Goal: Transaction & Acquisition: Purchase product/service

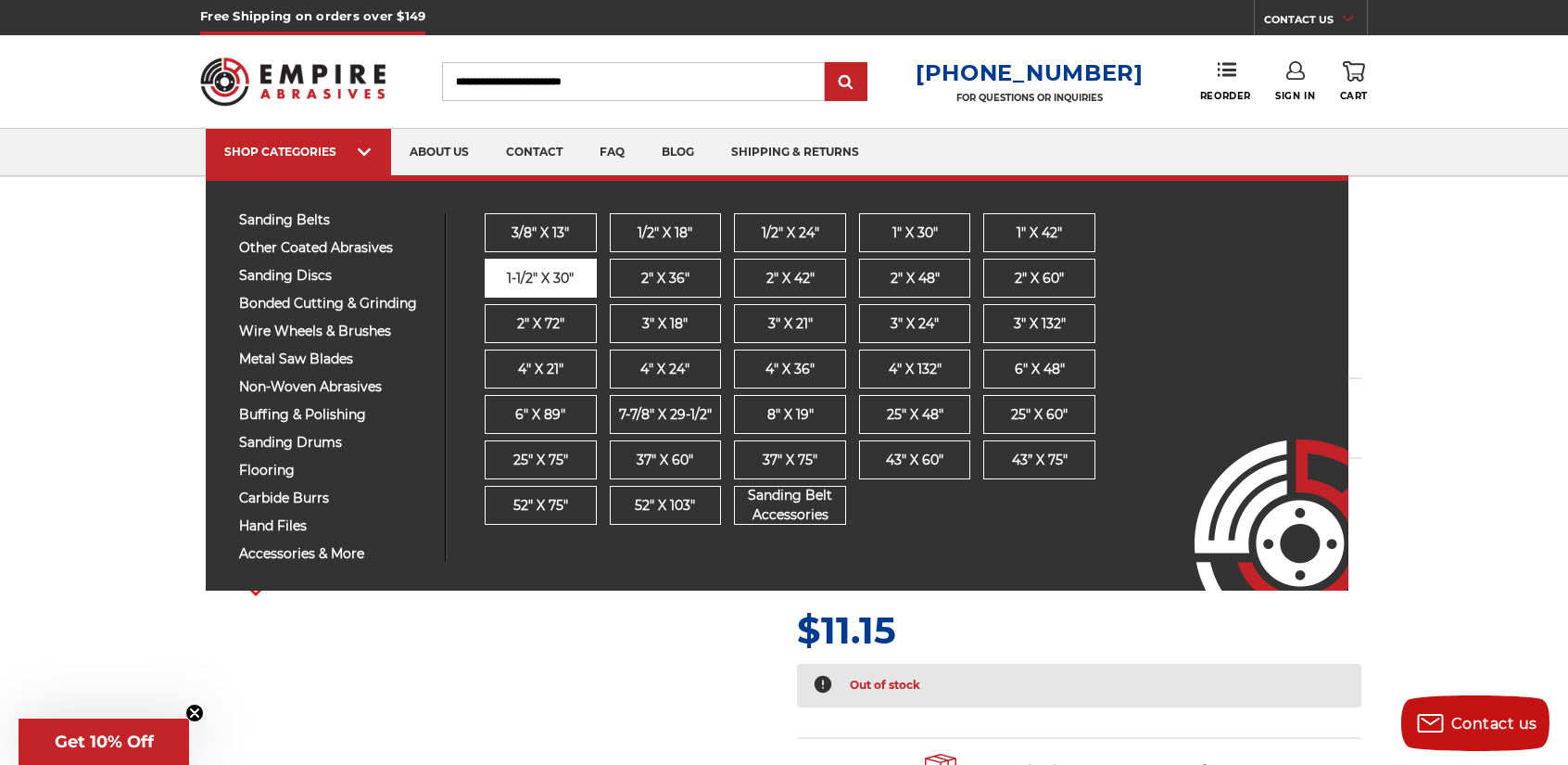
click at [545, 273] on span "1-1/2" x 30"" at bounding box center [541, 278] width 67 height 20
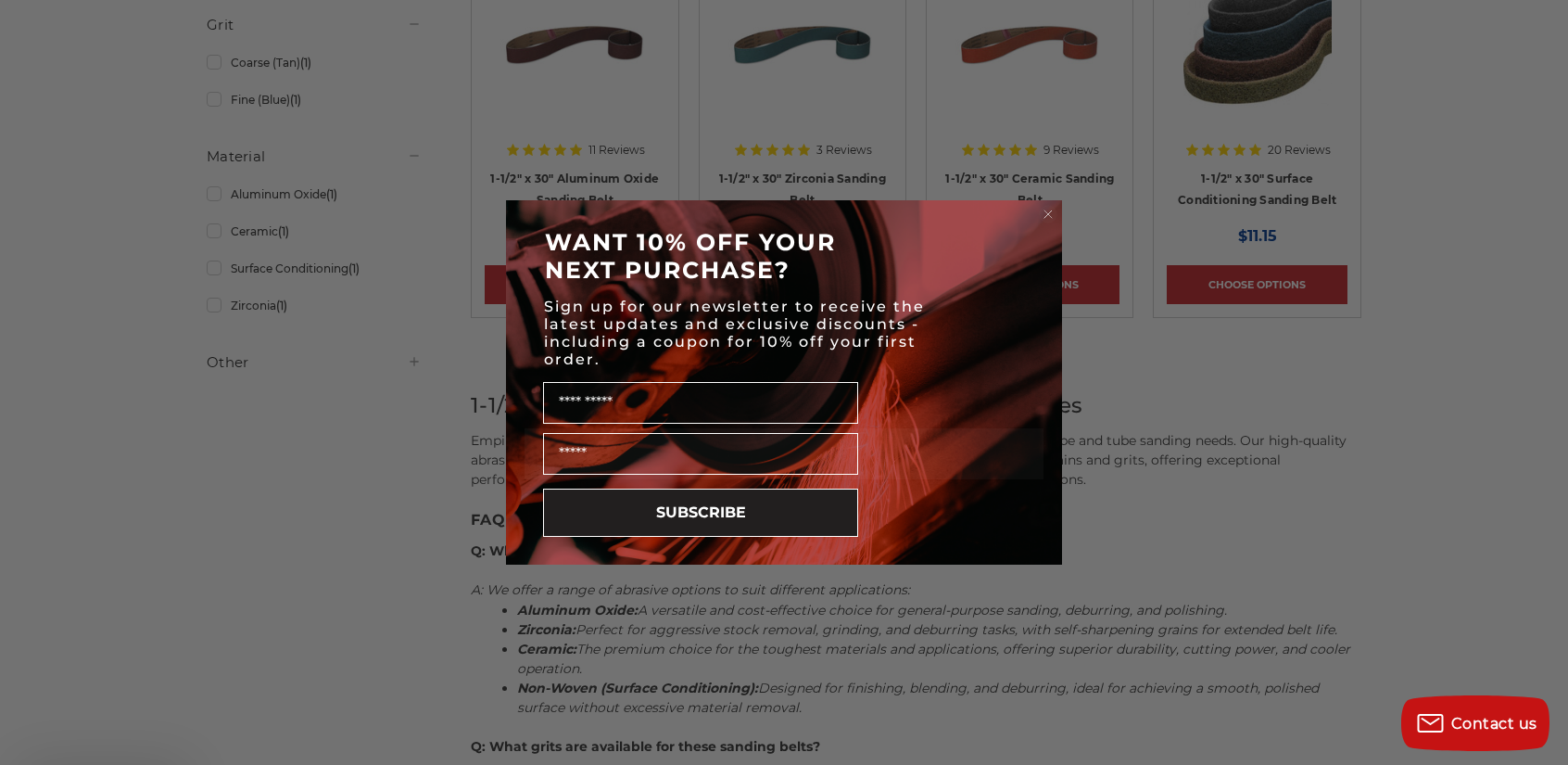
scroll to position [482, 0]
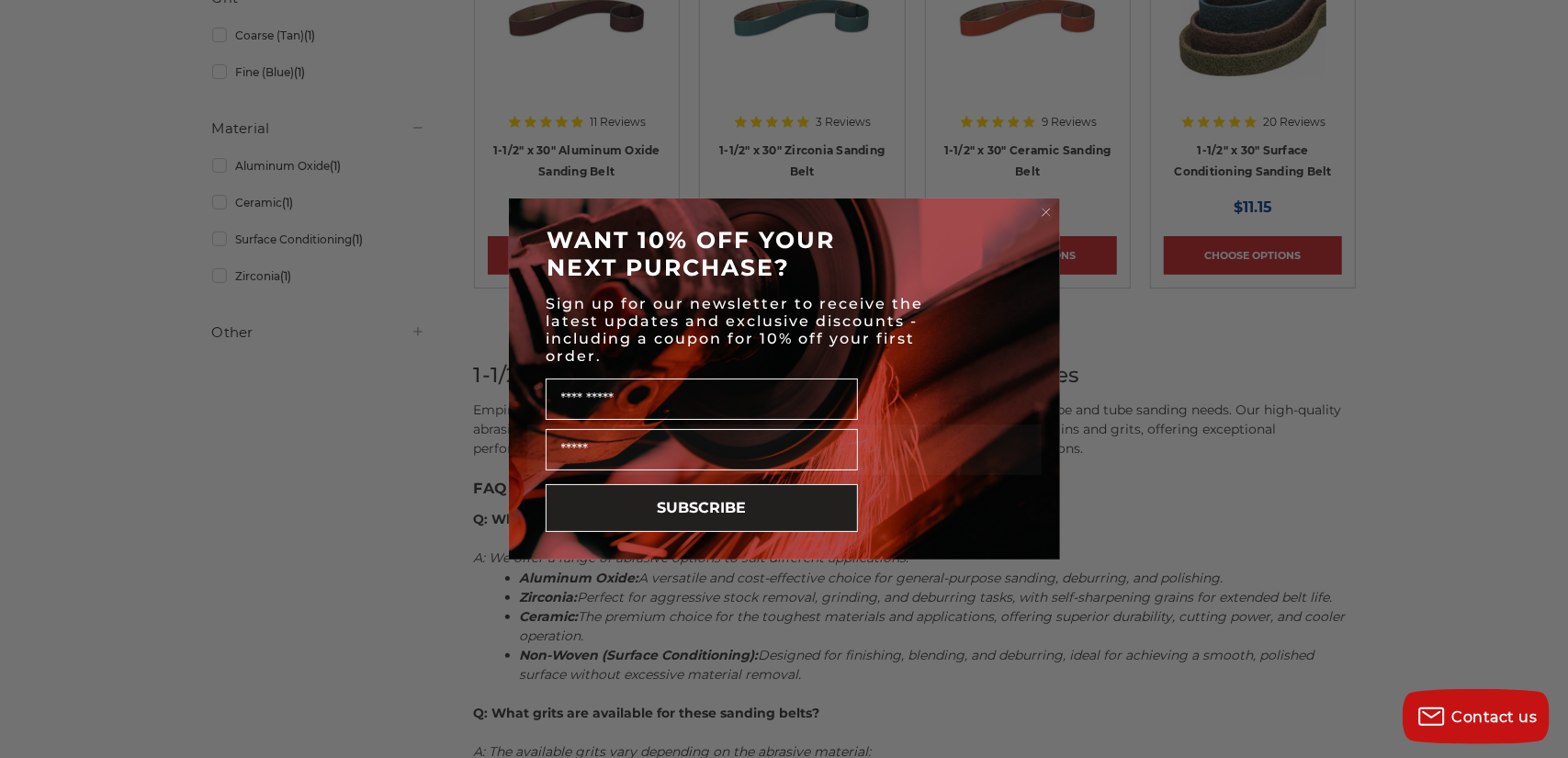
click at [1048, 208] on circle "Close dialog" at bounding box center [1046, 212] width 18 height 18
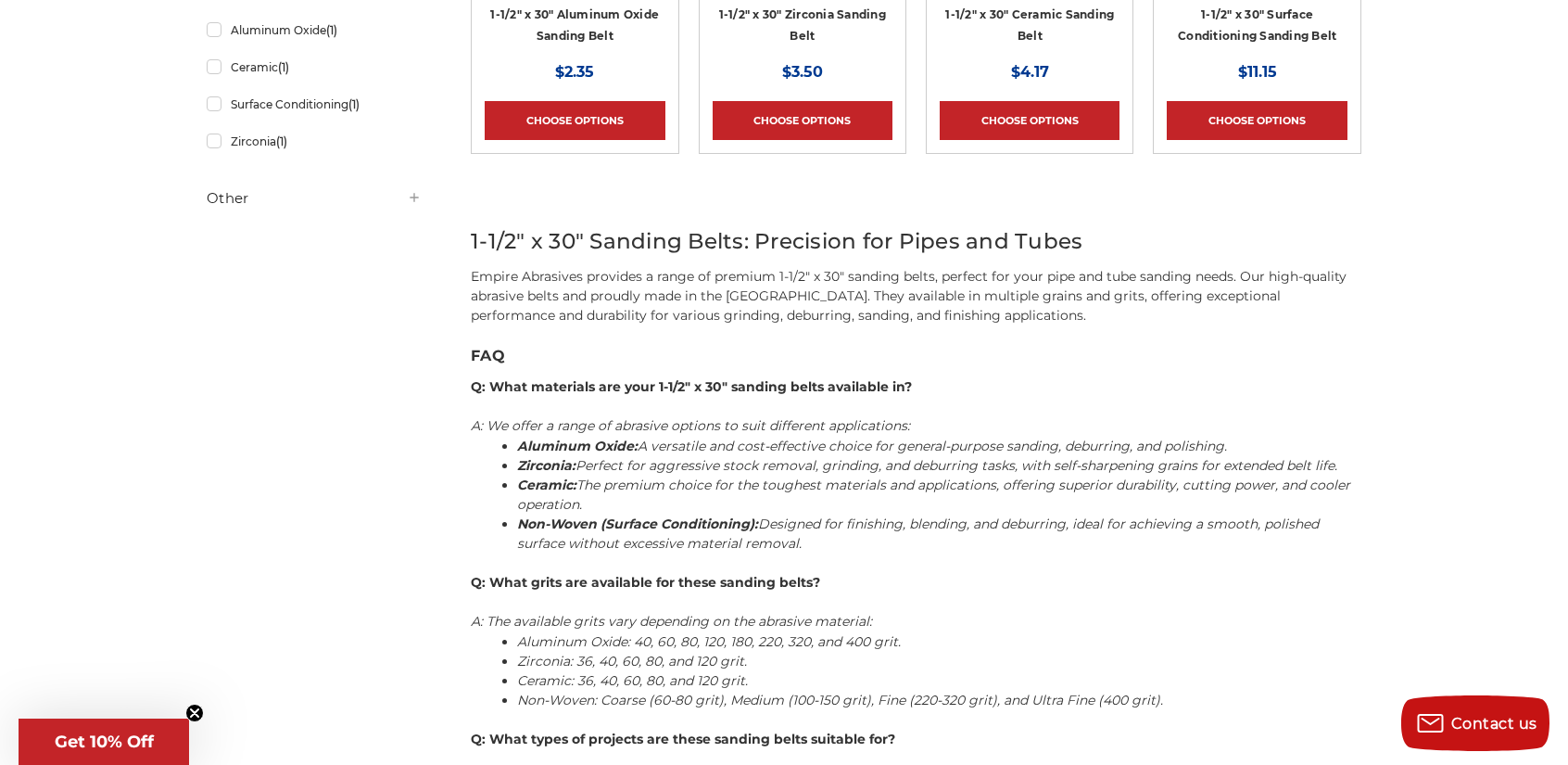
scroll to position [631, 0]
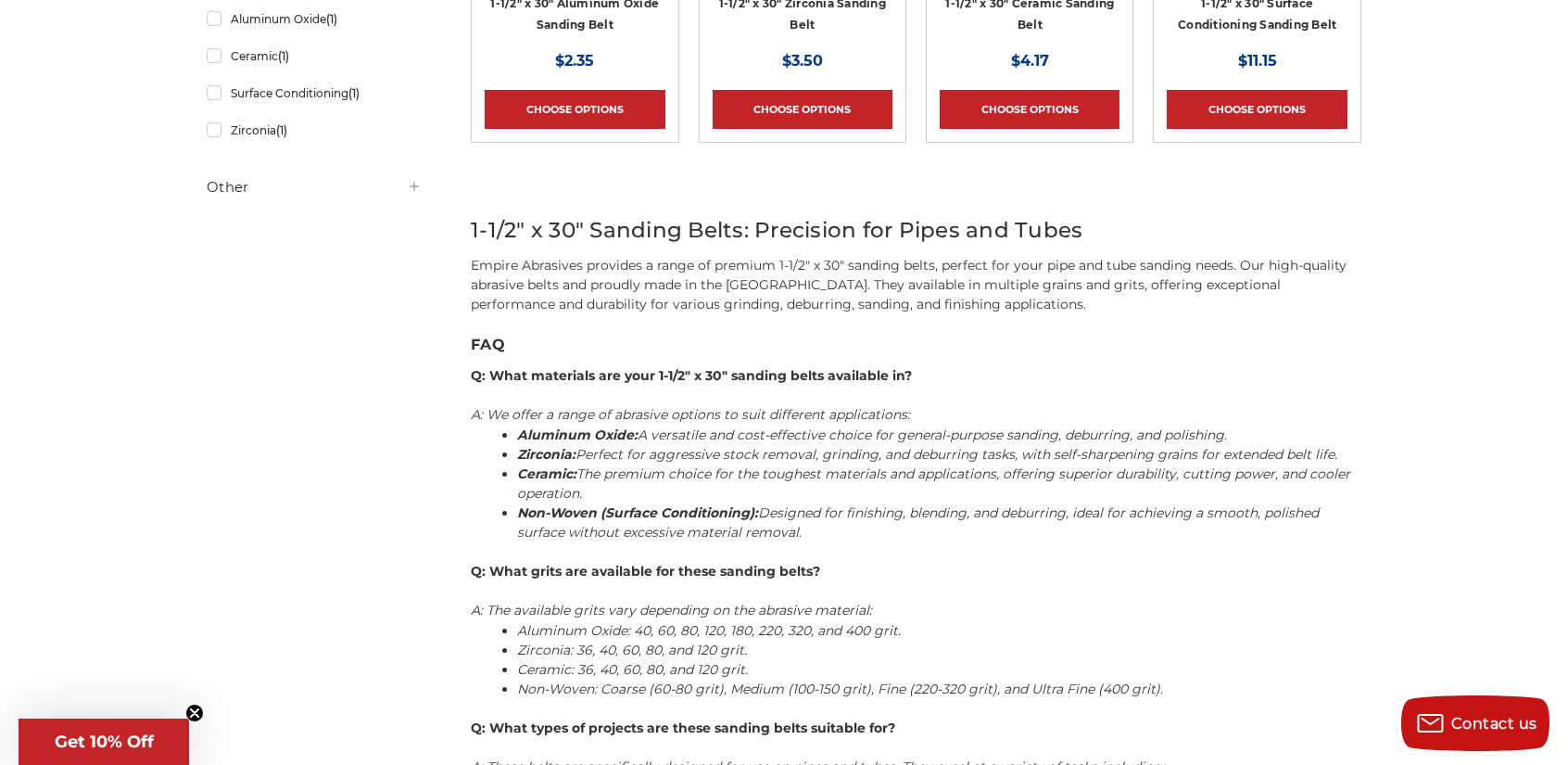
click at [1131, 432] on em "Aluminum Oxide: A versatile and cost-effective choice for general-purpose sandi…" at bounding box center [871, 434] width 709 height 17
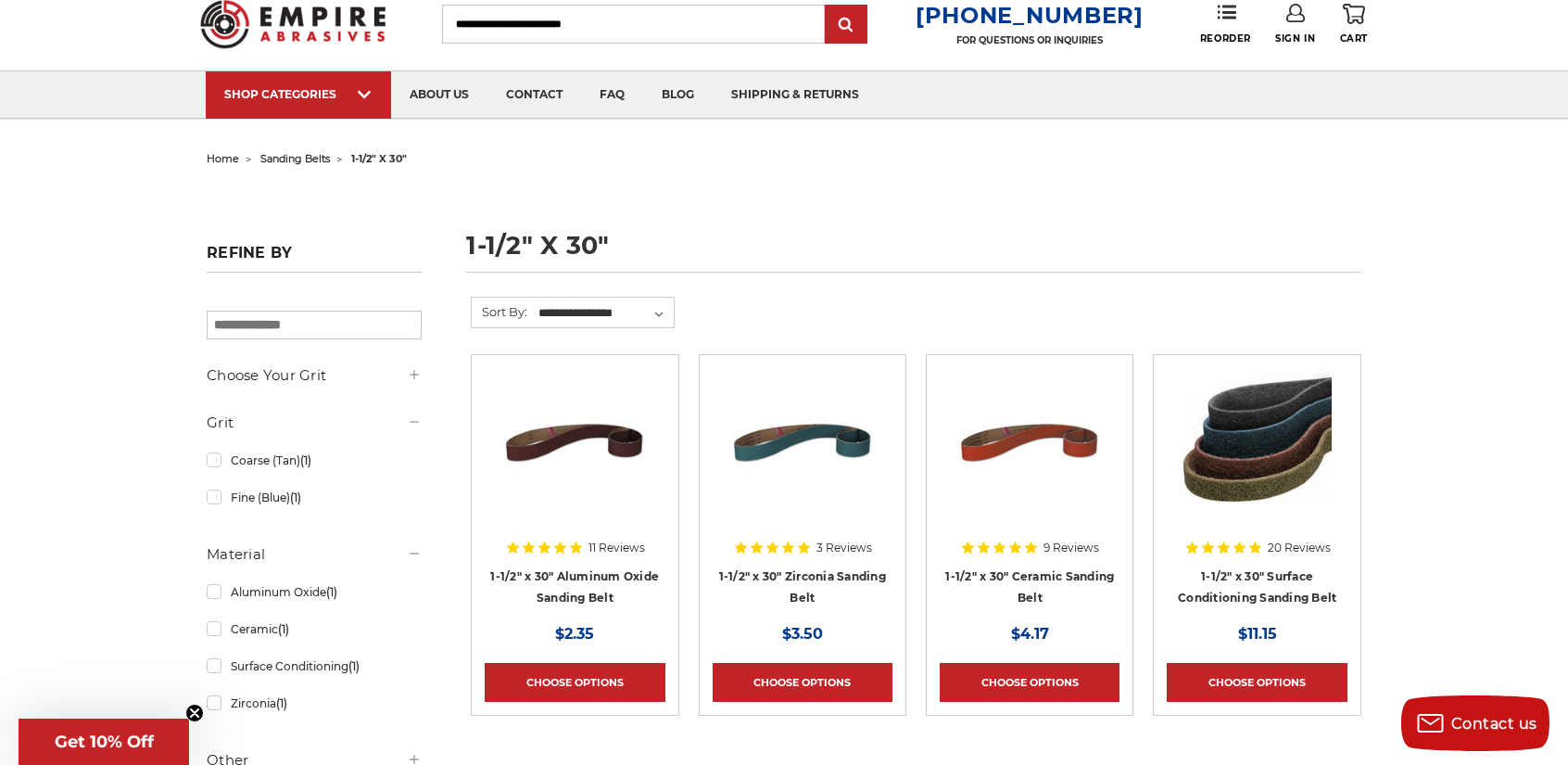
scroll to position [0, 0]
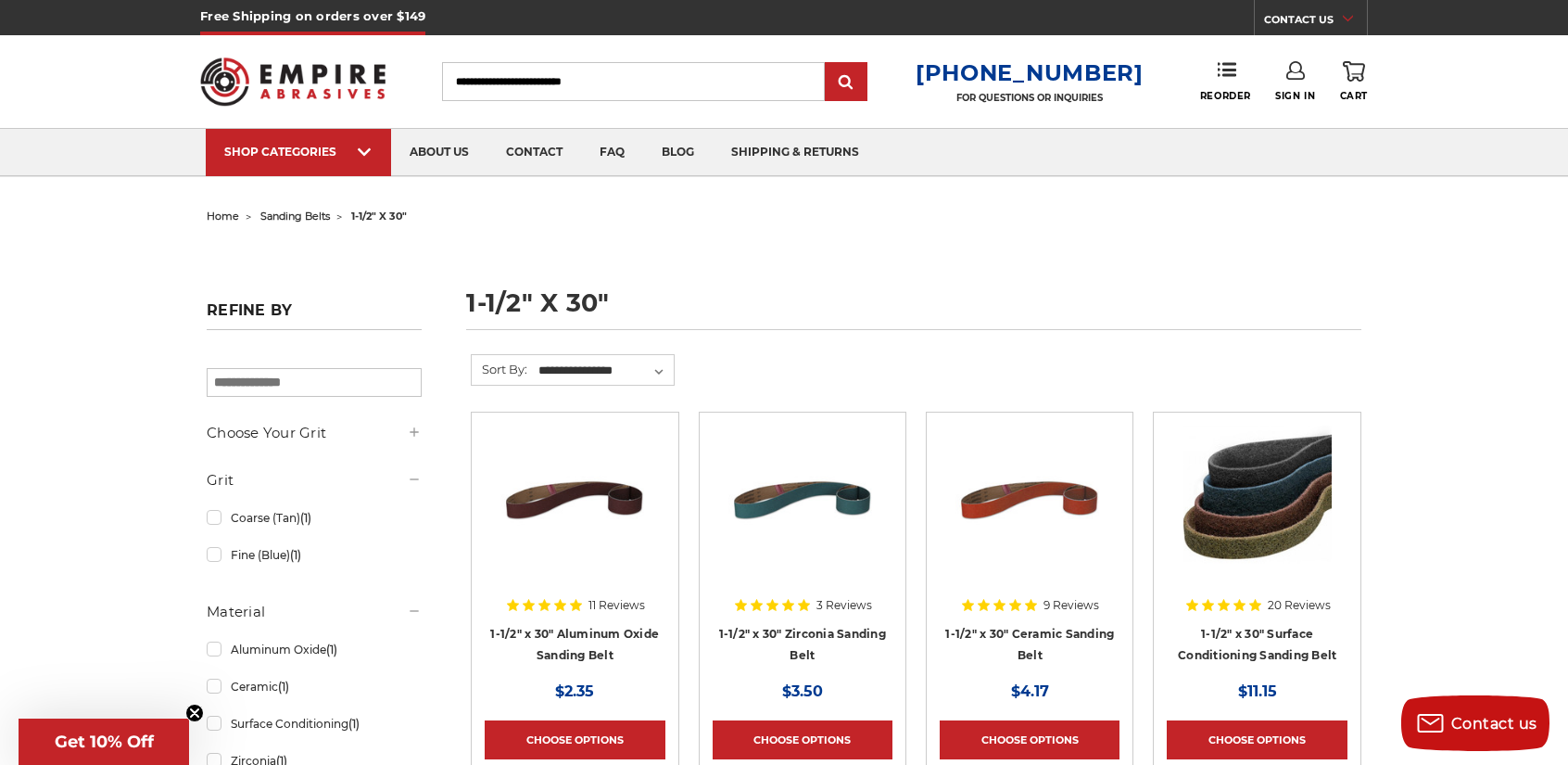
click at [699, 356] on form "**********" at bounding box center [916, 383] width 890 height 57
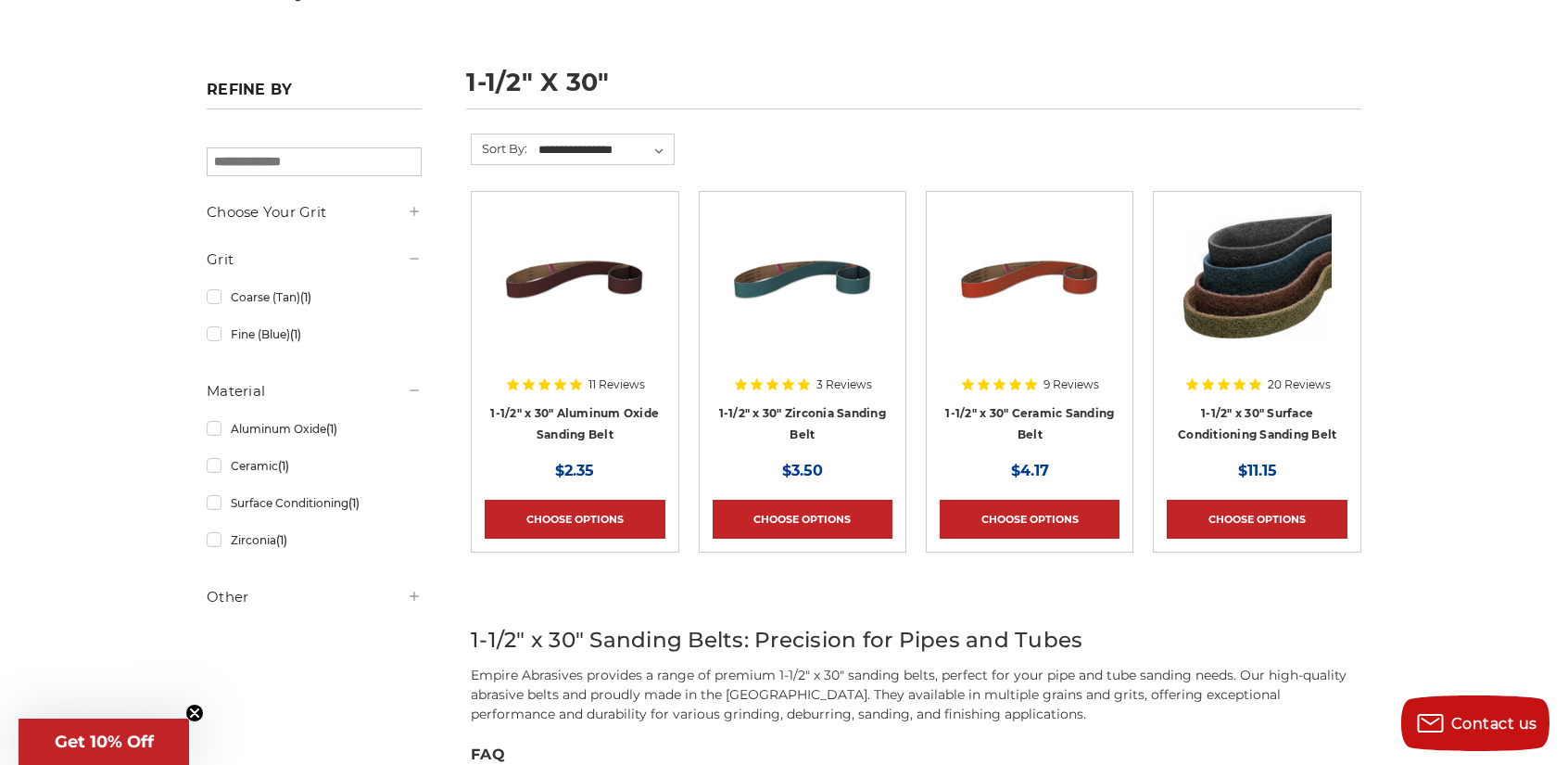
scroll to position [222, 0]
